Goal: Subscribe to service/newsletter

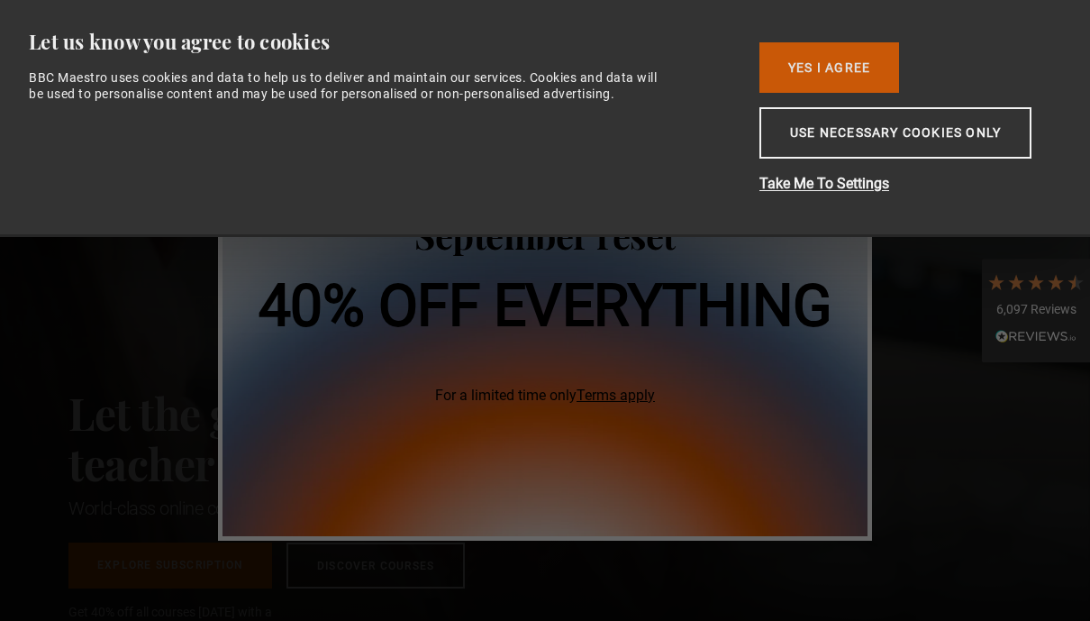
click at [863, 75] on button "Yes I Agree" at bounding box center [830, 67] width 140 height 50
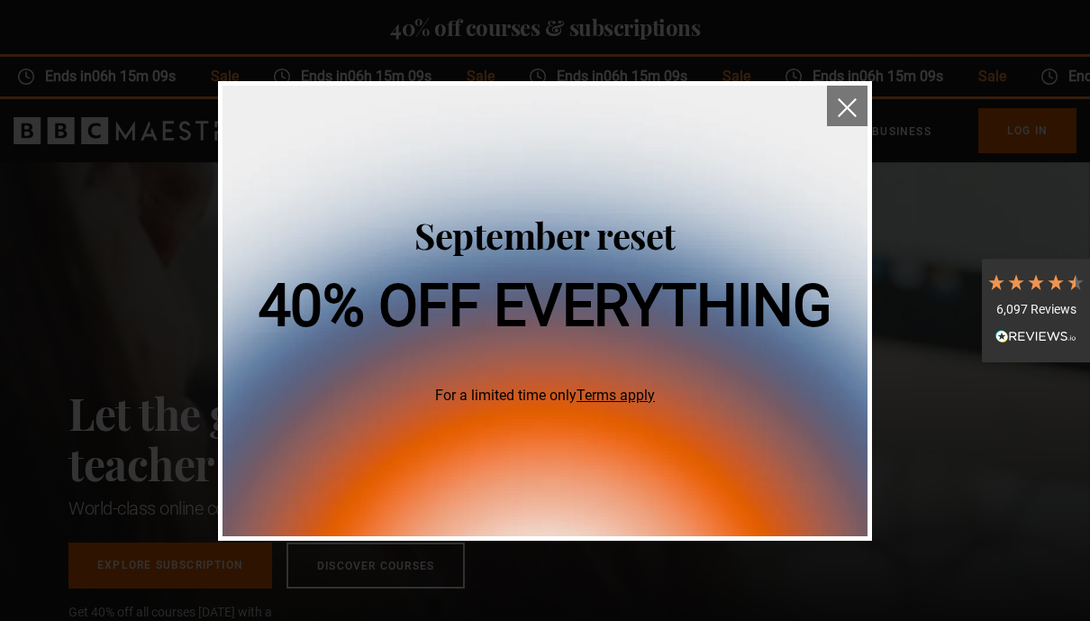
click at [841, 103] on img "close" at bounding box center [847, 107] width 19 height 19
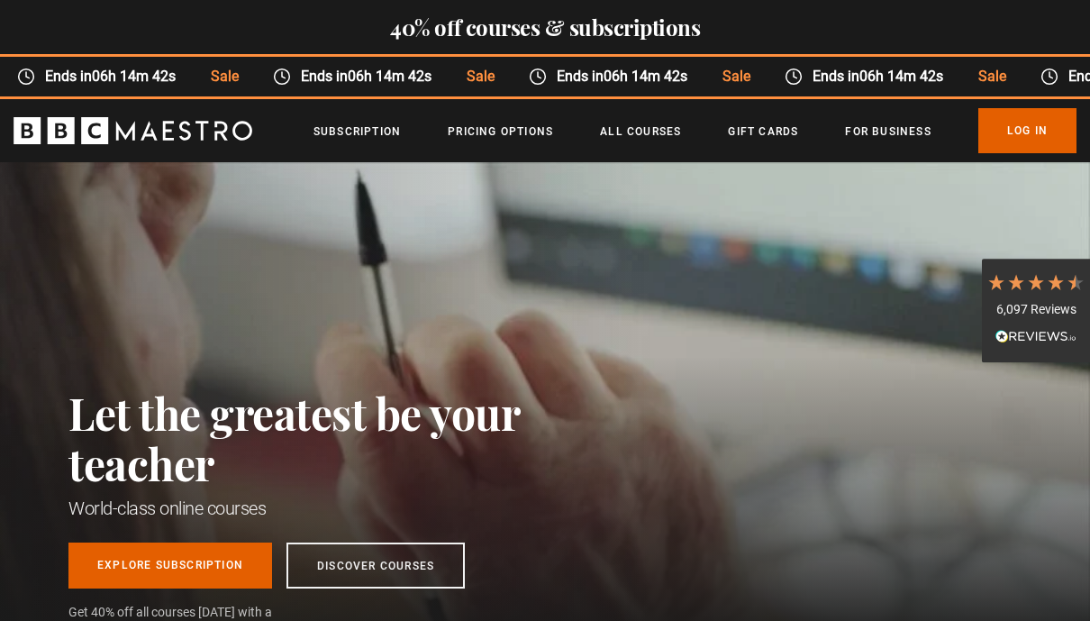
scroll to position [0, 638]
click at [496, 136] on link "Pricing Options" at bounding box center [500, 132] width 105 height 18
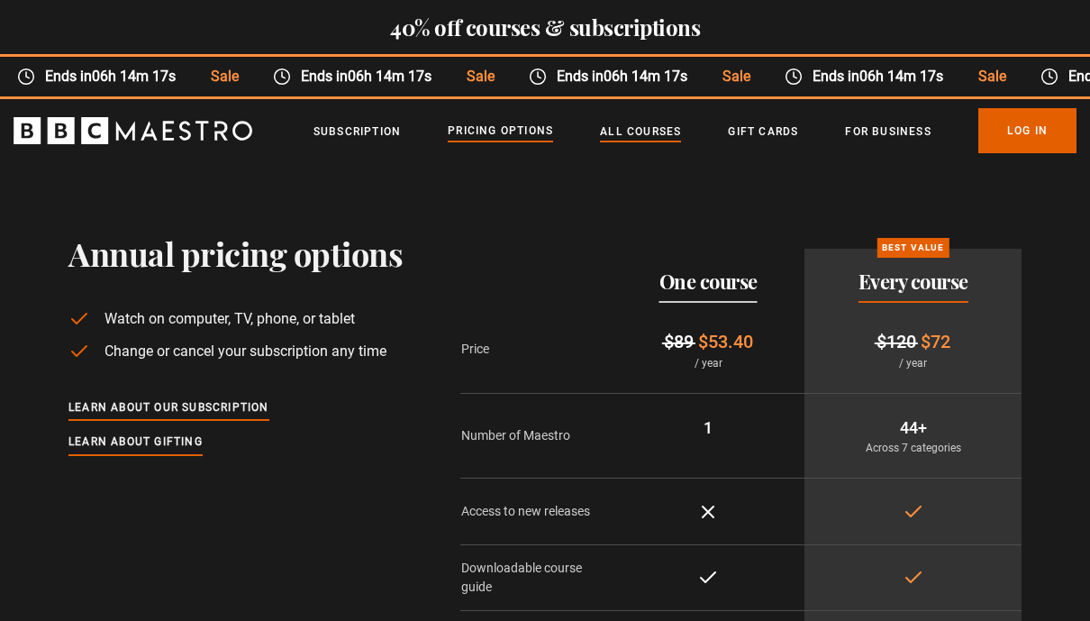
click at [647, 129] on link "All Courses" at bounding box center [640, 132] width 81 height 18
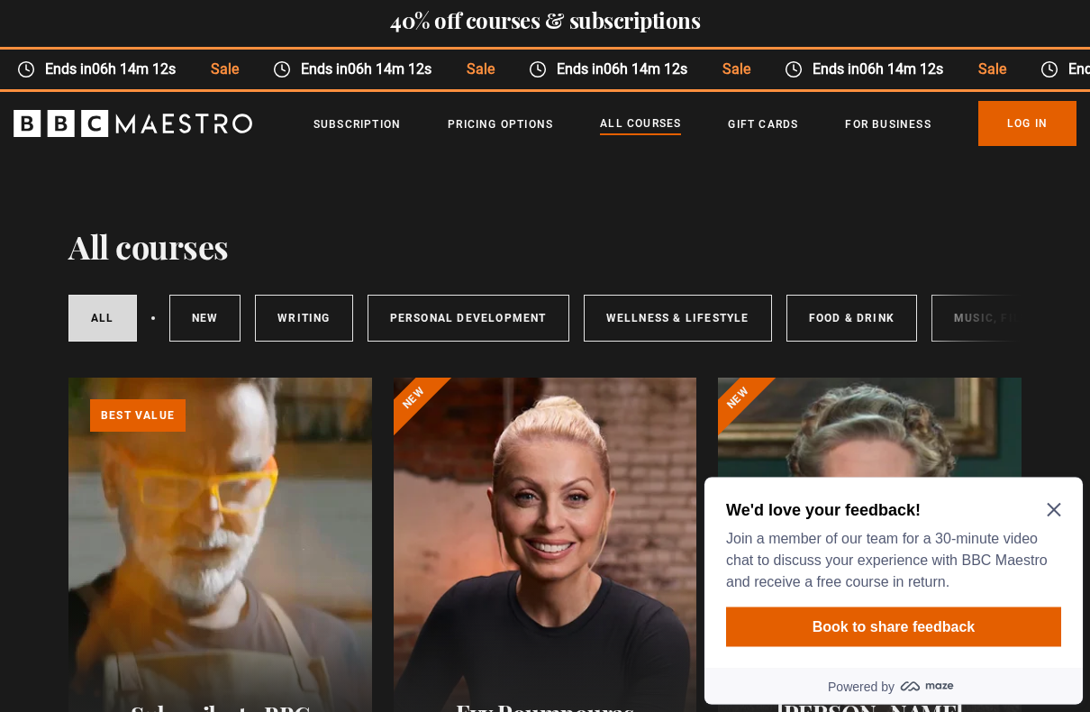
scroll to position [7, 0]
click at [1049, 503] on icon "Close Maze Prompt" at bounding box center [1054, 510] width 14 height 14
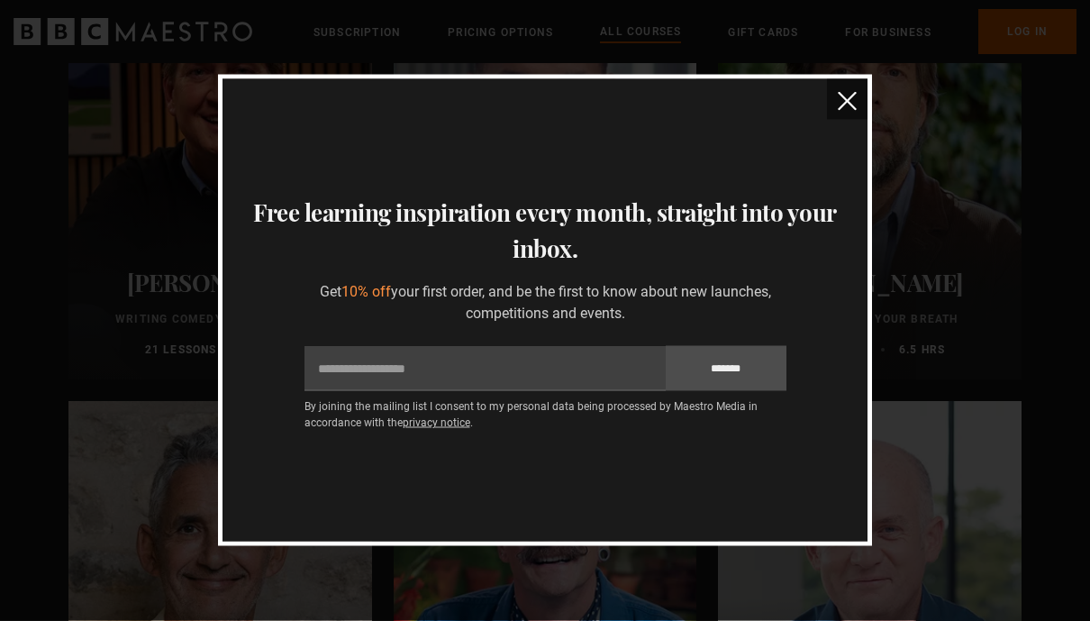
scroll to position [2255, 0]
click at [847, 99] on img "close" at bounding box center [847, 101] width 19 height 19
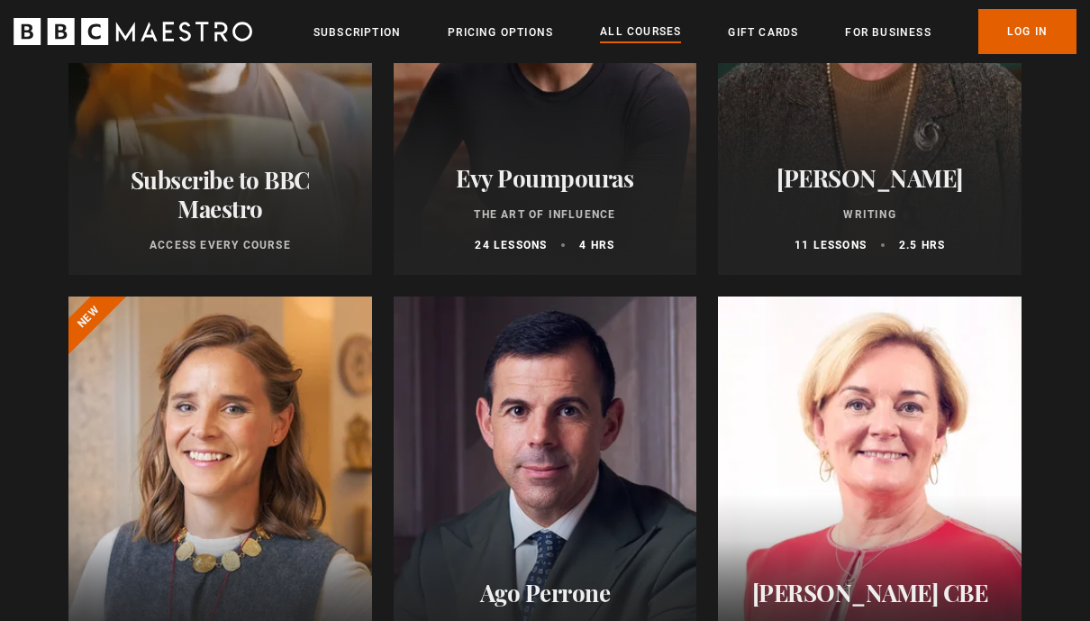
scroll to position [0, 0]
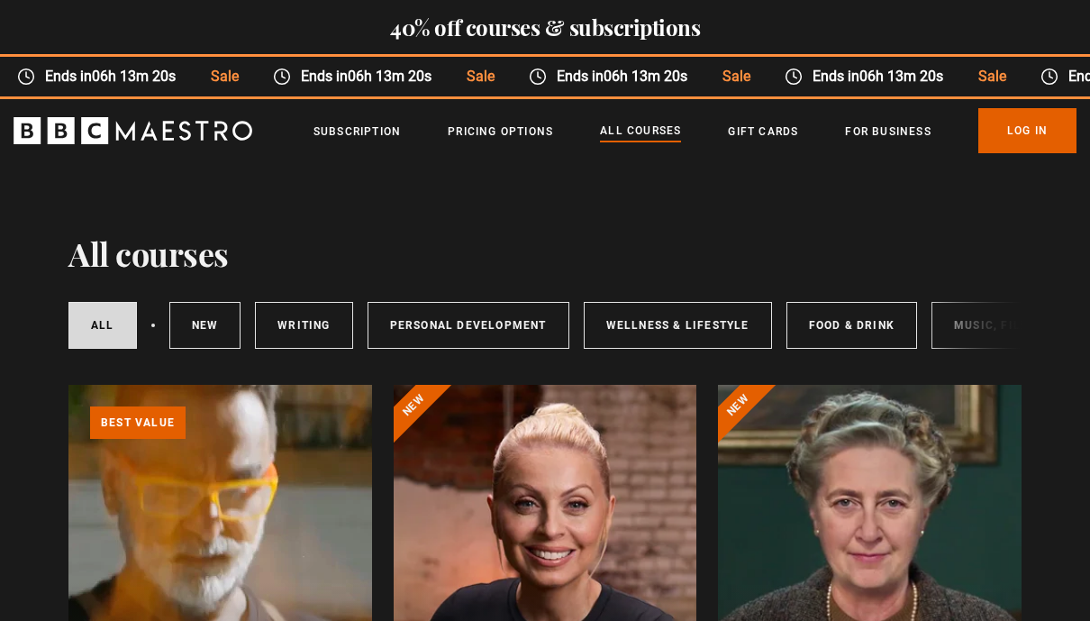
click at [579, 58] on div "Ends in 06h 13m 20s Sale Ends in 06h 13m 20s Sale Ends in 06h 13m 20s Sale Ends…" at bounding box center [545, 78] width 1090 height 42
click at [604, 68] on time "06h 13m 19s" at bounding box center [646, 76] width 84 height 17
click at [588, 23] on h2 "40% off courses & subscriptions" at bounding box center [545, 26] width 1090 height 25
click at [373, 135] on link "Subscription" at bounding box center [357, 132] width 87 height 18
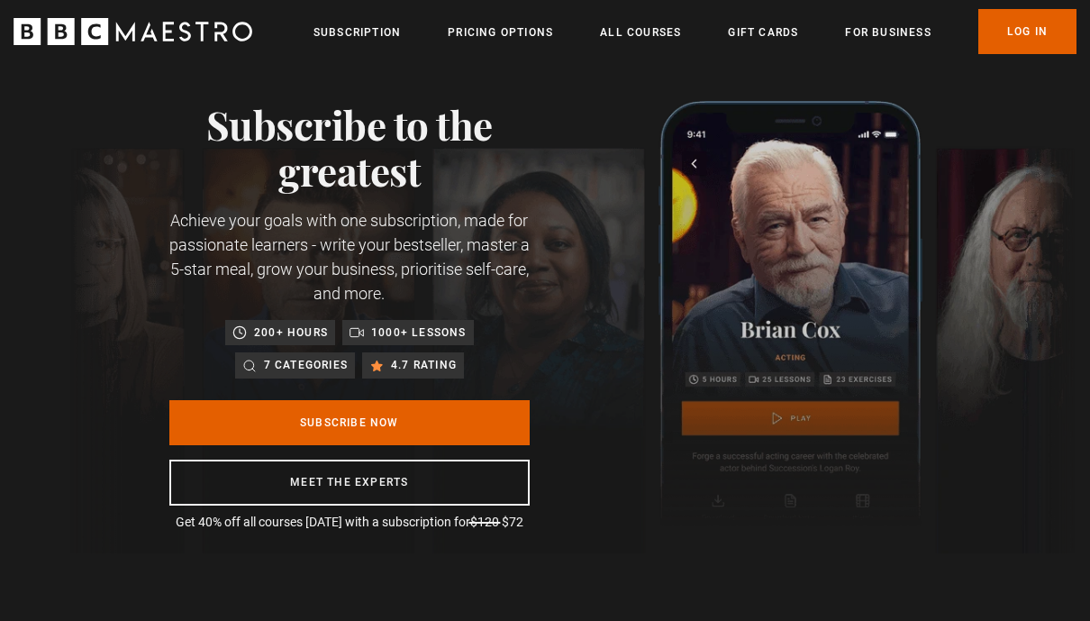
scroll to position [14, 0]
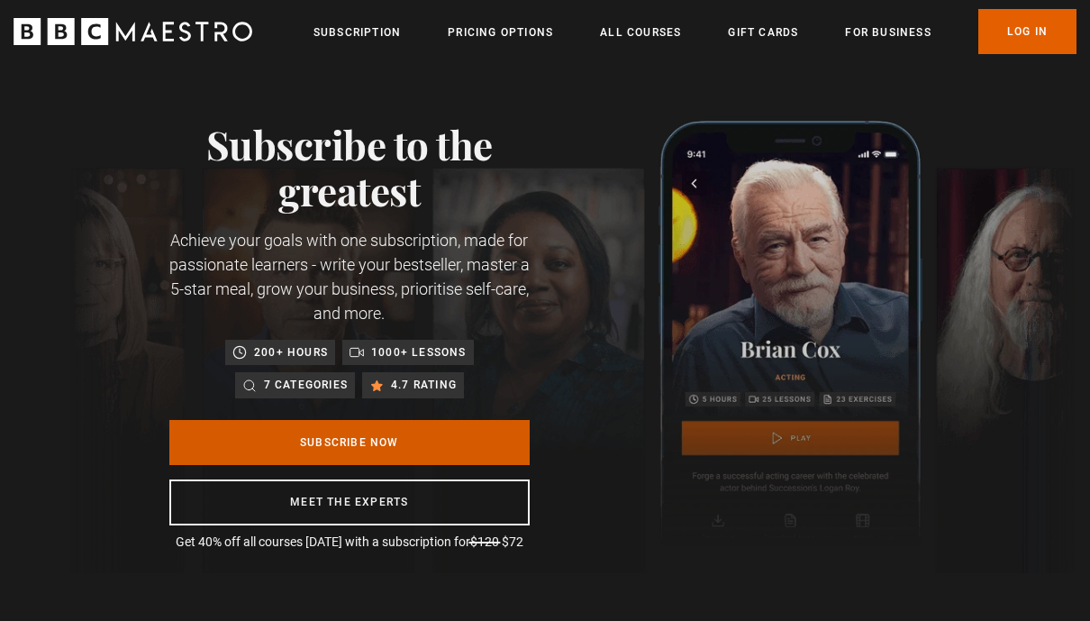
click at [477, 441] on link "Subscribe Now" at bounding box center [349, 443] width 360 height 45
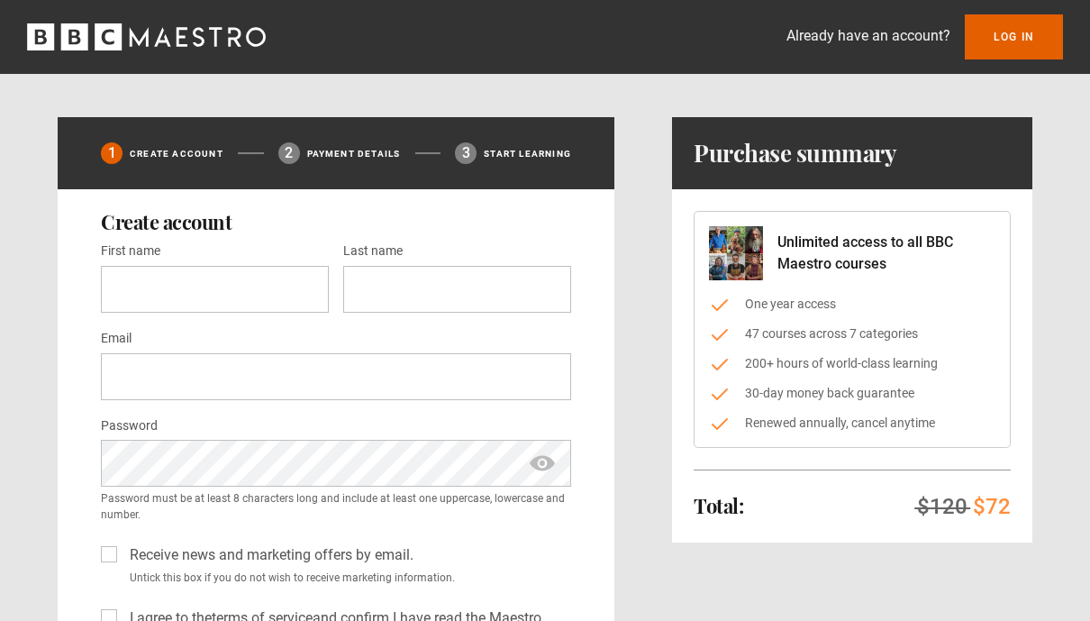
click at [934, 394] on li "30-day money back guarantee" at bounding box center [852, 393] width 287 height 19
click at [983, 532] on div "Unlimited access to all BBC Maestro courses One year access 47 courses across 7…" at bounding box center [852, 365] width 360 height 353
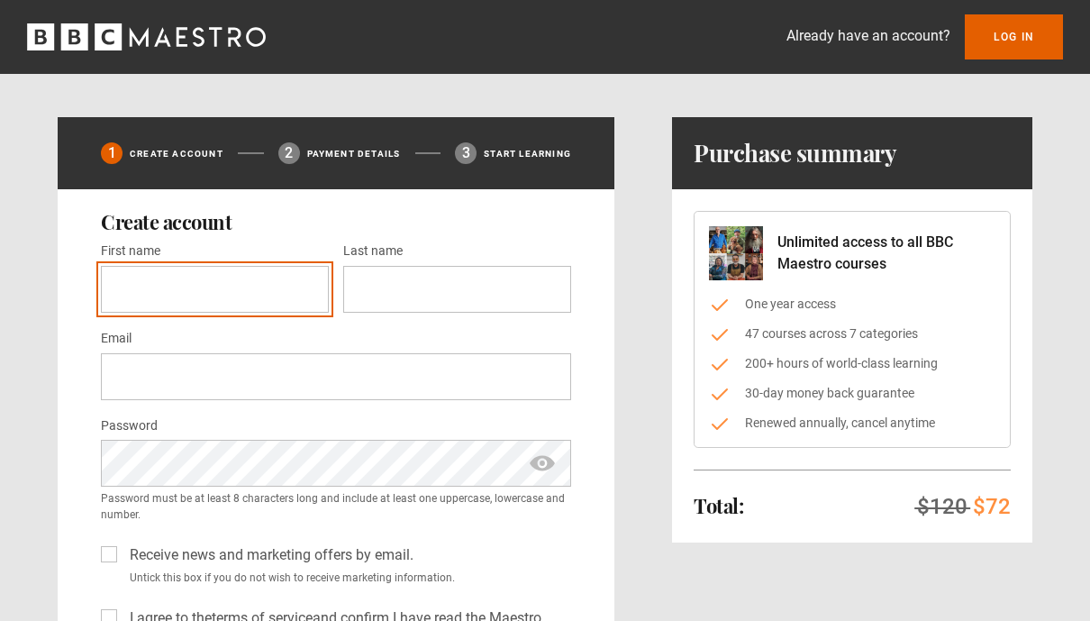
click at [249, 287] on input "First name *" at bounding box center [215, 289] width 228 height 47
type input "****"
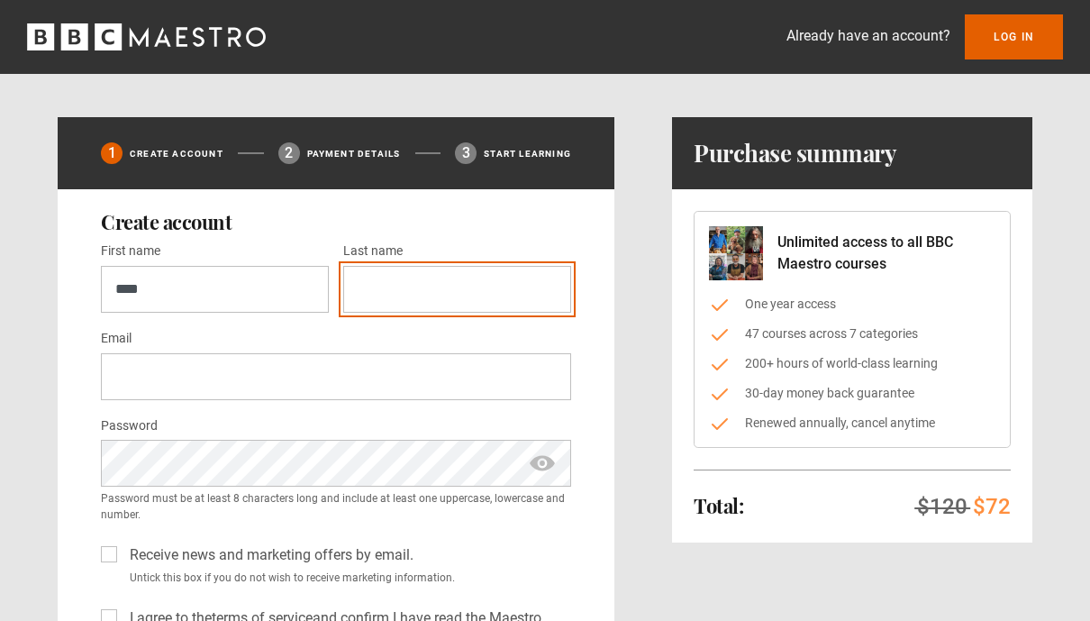
click at [449, 270] on input "Last name *" at bounding box center [457, 289] width 228 height 47
type input "******"
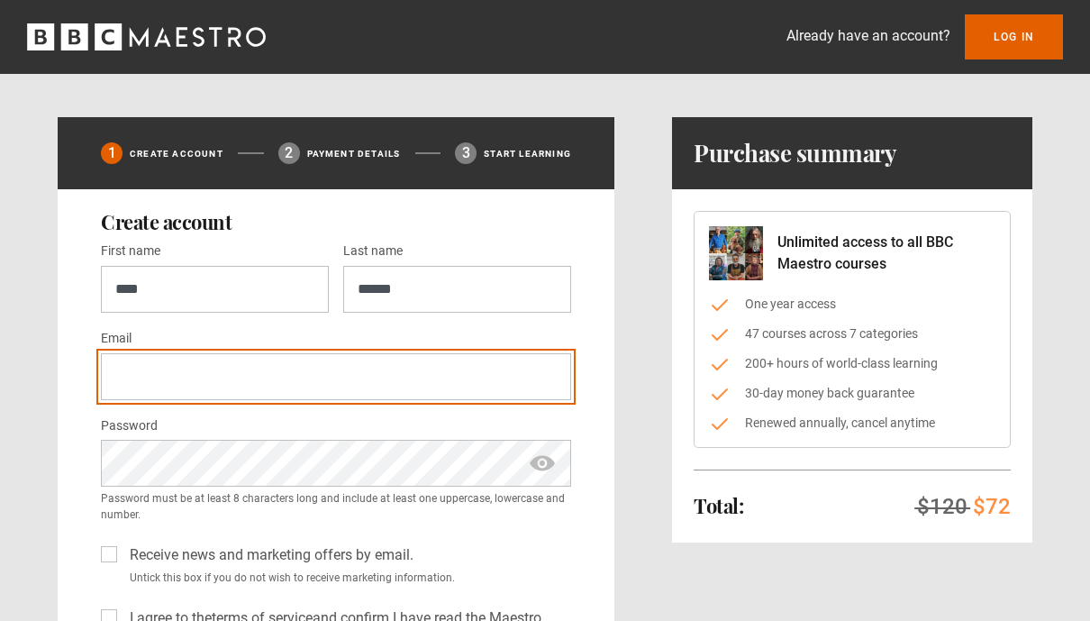
click at [466, 380] on input "Email *" at bounding box center [336, 376] width 470 height 47
type input "**********"
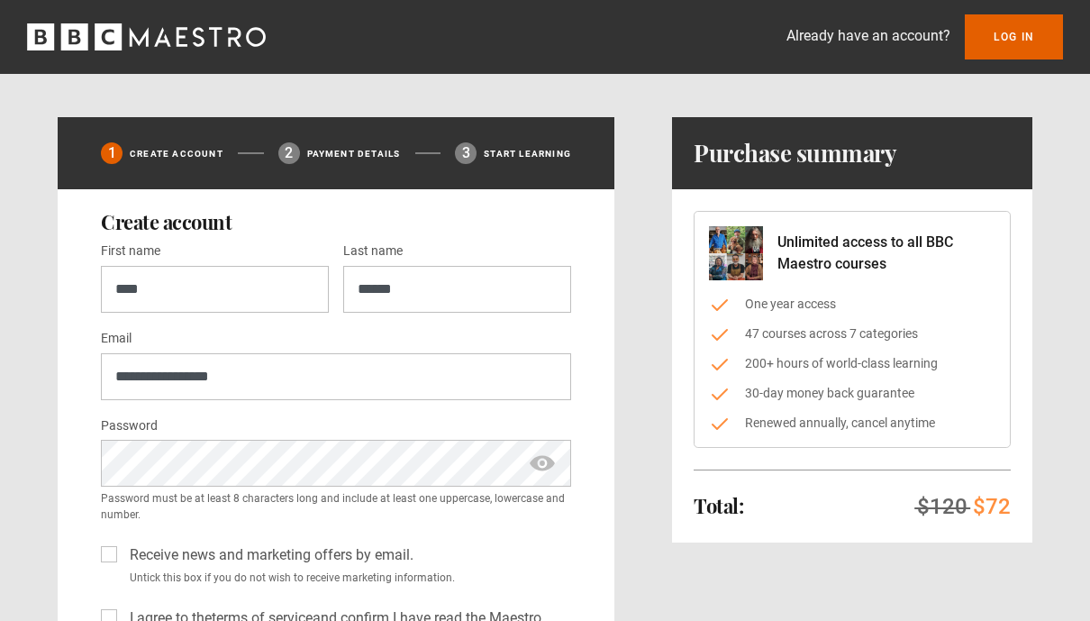
click at [554, 457] on span "show password" at bounding box center [542, 463] width 29 height 47
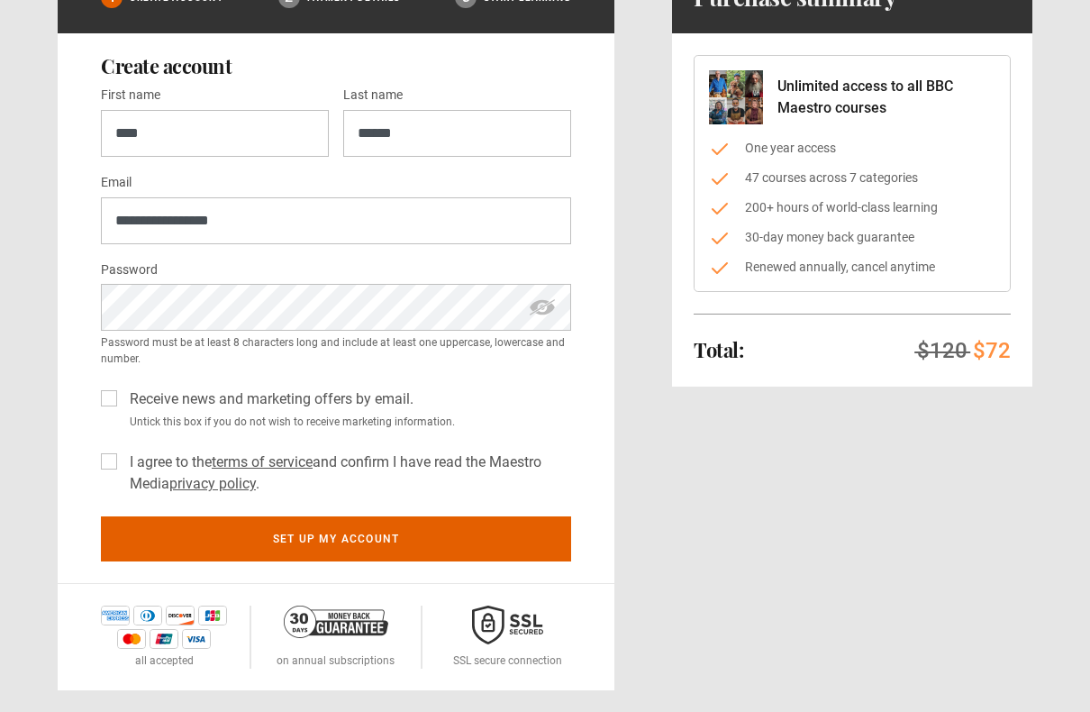
scroll to position [156, 0]
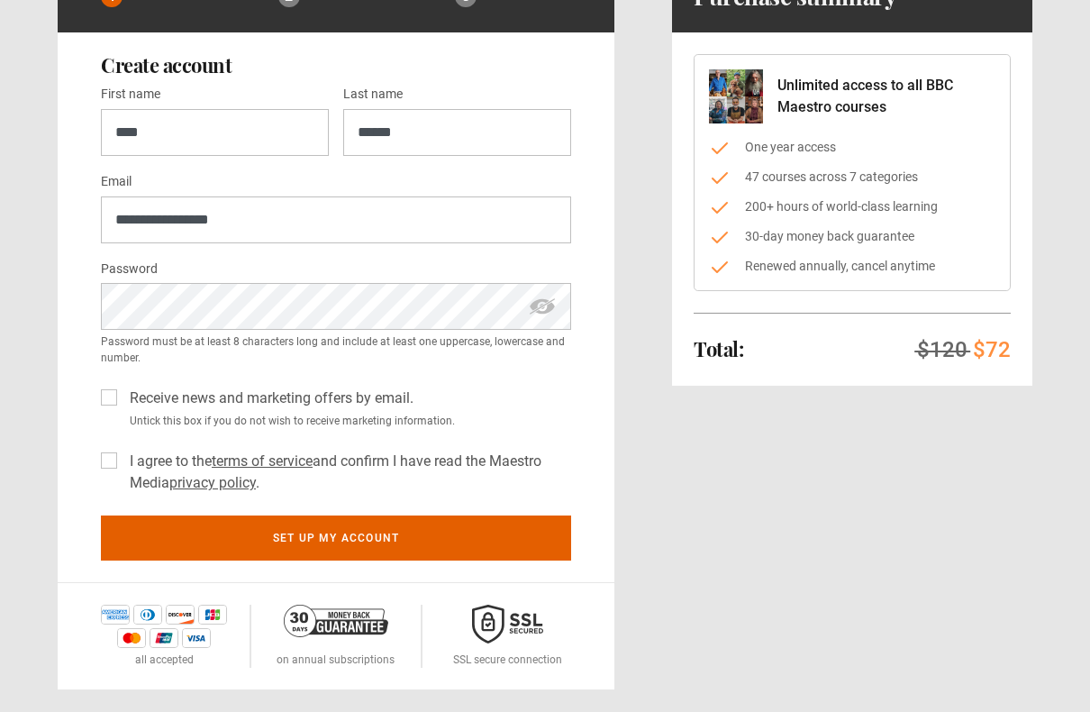
click at [123, 390] on label "Receive news and marketing offers by email." at bounding box center [268, 399] width 291 height 22
click at [123, 452] on label "I agree to the terms of service and confirm I have read the Maestro Media priva…" at bounding box center [347, 472] width 449 height 43
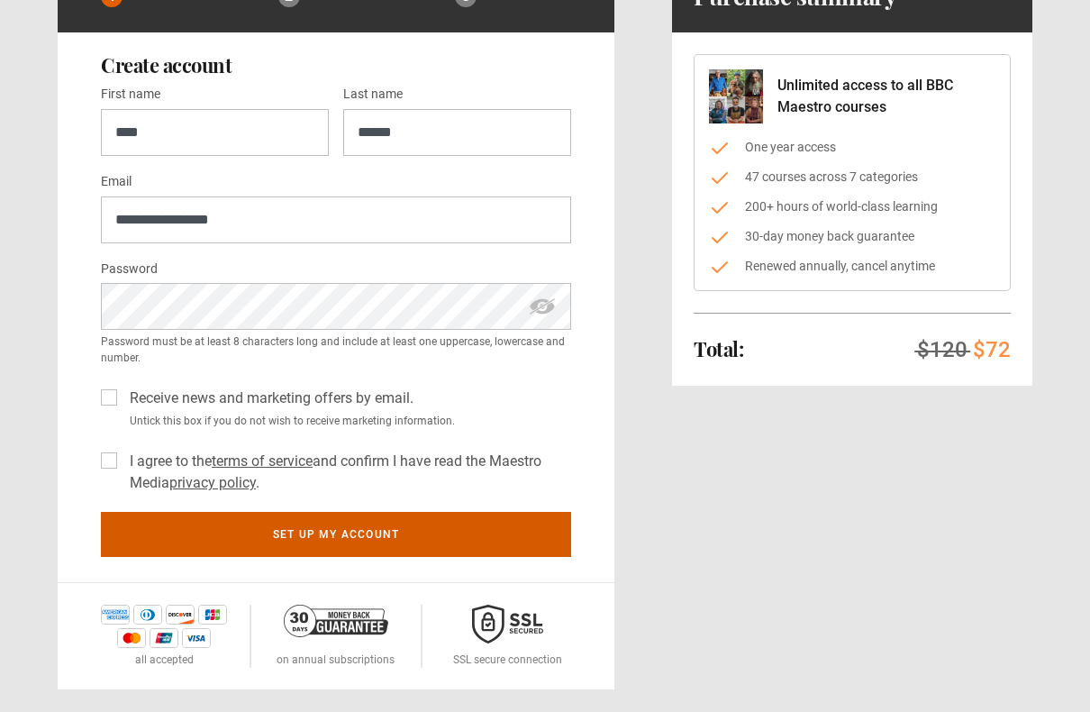
click at [423, 528] on button "Set up my account" at bounding box center [336, 534] width 470 height 45
